Goal: Task Accomplishment & Management: Manage account settings

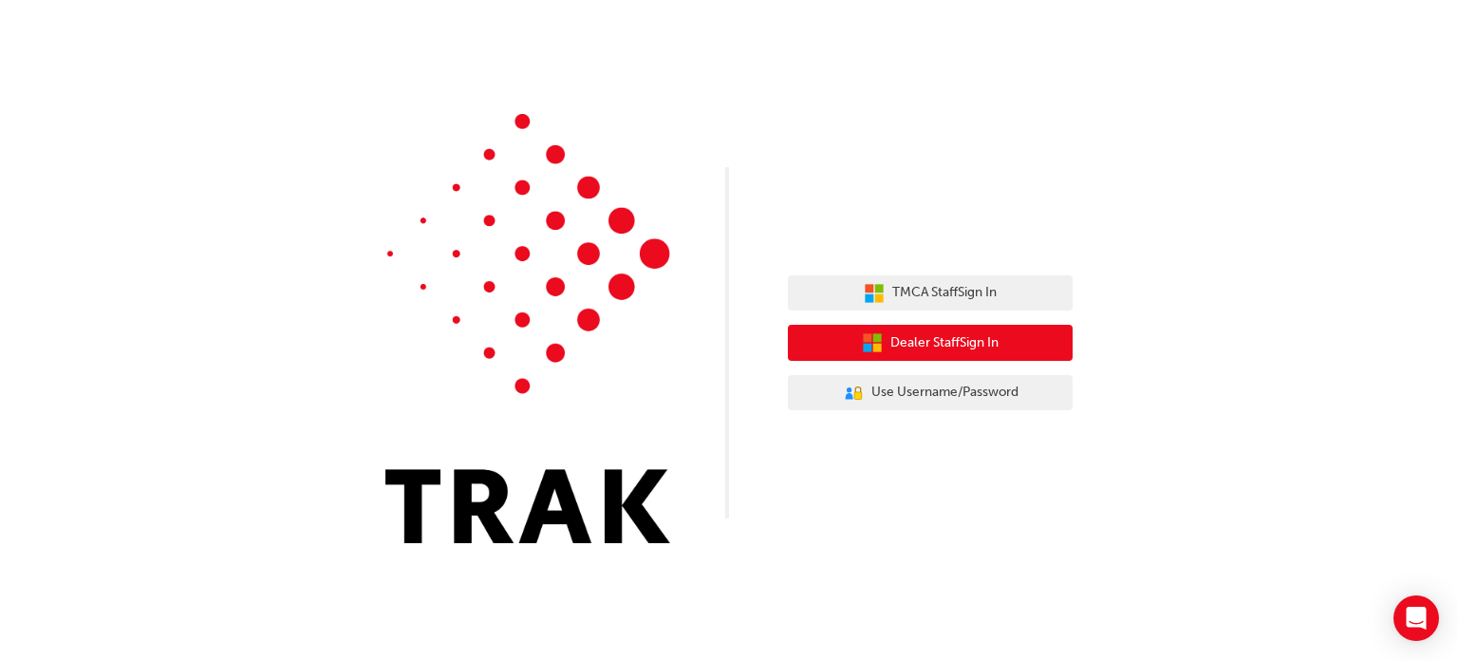
click at [926, 341] on span "Dealer Staff Sign In" at bounding box center [944, 343] width 108 height 22
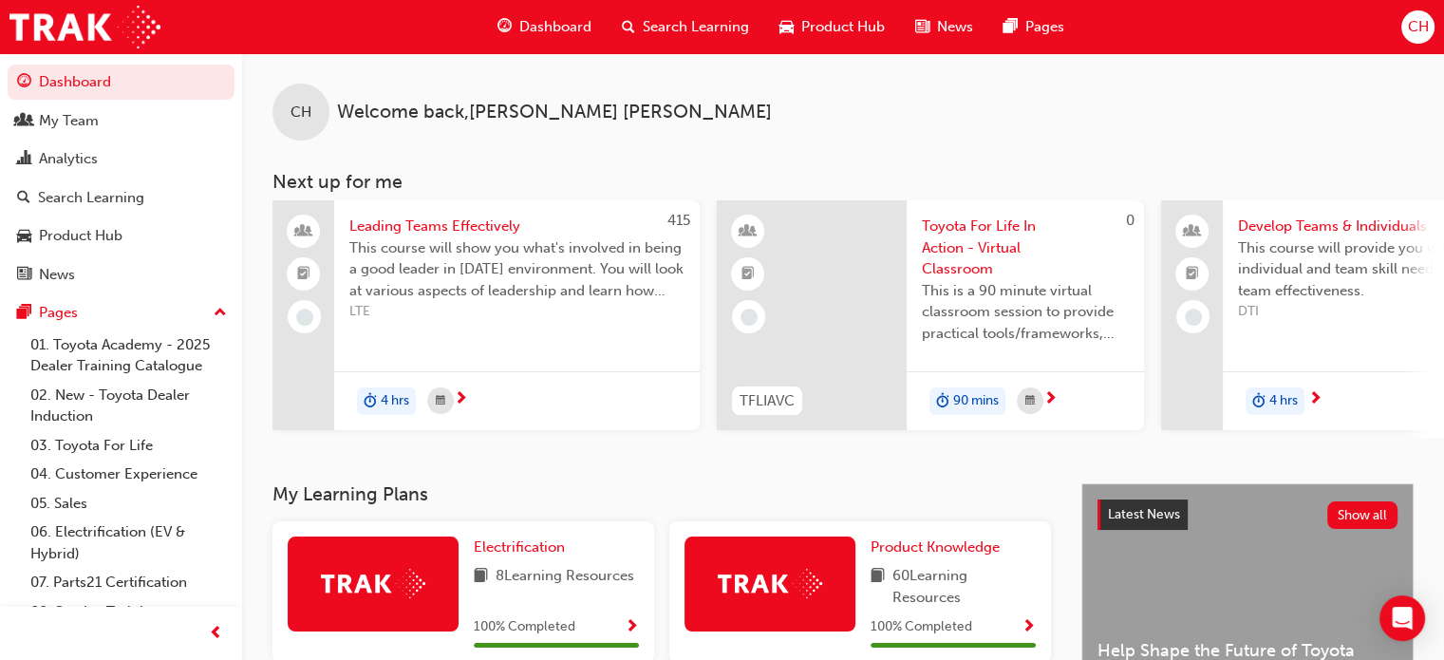
click at [1418, 26] on span "CH" at bounding box center [1417, 27] width 21 height 22
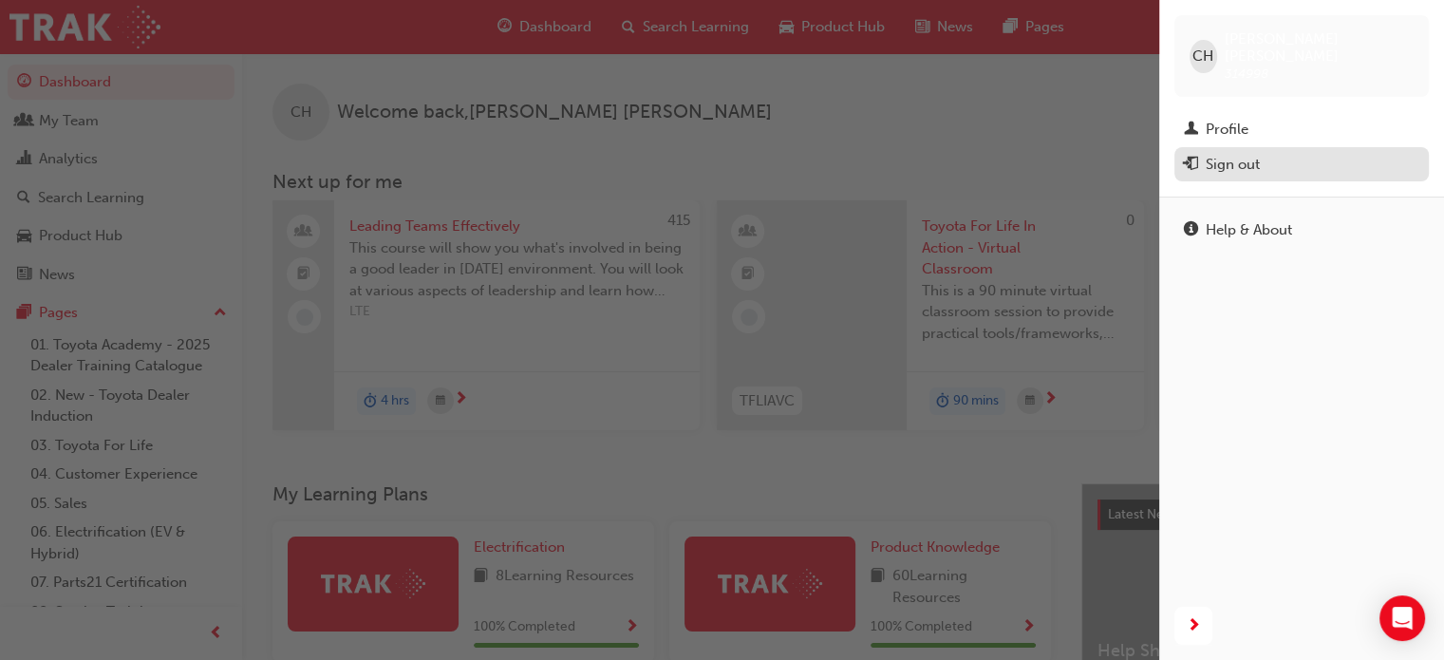
click at [1233, 154] on div "Sign out" at bounding box center [1233, 165] width 54 height 22
